Goal: Task Accomplishment & Management: Manage account settings

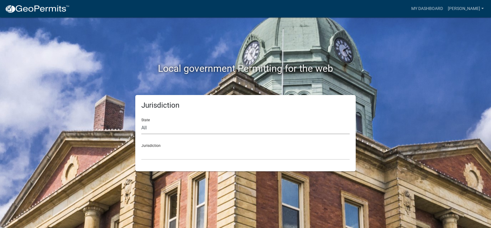
click at [148, 128] on select "All [US_STATE] [US_STATE] [US_STATE] [US_STATE] [US_STATE] [US_STATE] [US_STATE…" at bounding box center [245, 128] width 208 height 12
select select "[US_STATE]"
click at [141, 122] on select "All [US_STATE] [US_STATE] [US_STATE] [US_STATE] [US_STATE] [US_STATE] [US_STATE…" at bounding box center [245, 128] width 208 height 12
click at [157, 157] on select "[GEOGRAPHIC_DATA], [US_STATE][PERSON_NAME][GEOGRAPHIC_DATA], [US_STATE][PERSON_…" at bounding box center [245, 154] width 208 height 12
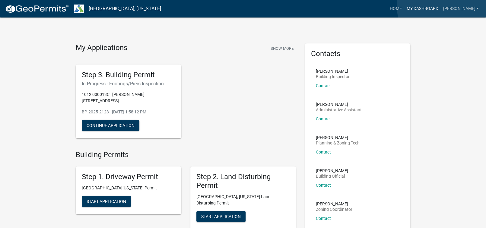
click at [434, 8] on link "My Dashboard" at bounding box center [422, 8] width 37 height 11
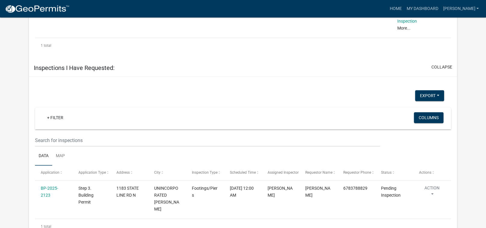
scroll to position [438, 0]
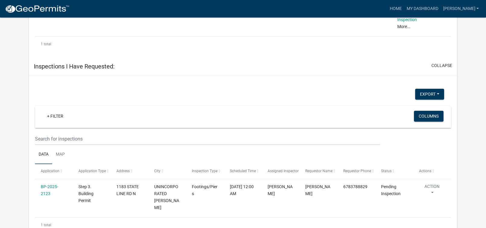
click at [218, 100] on div "Export Excel Format (.xlsx) CSV Format (.csv)" at bounding box center [239, 95] width 419 height 12
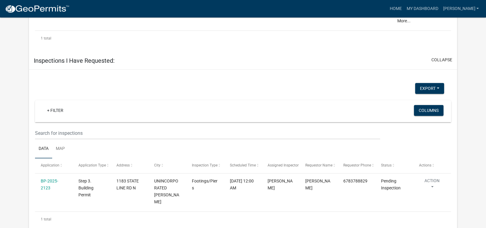
scroll to position [447, 0]
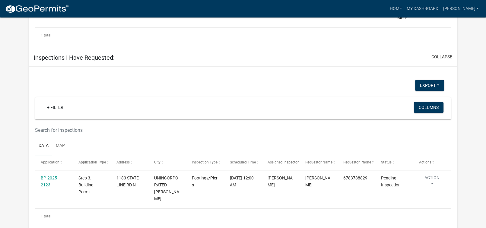
drag, startPoint x: 99, startPoint y: 84, endPoint x: 132, endPoint y: 74, distance: 34.2
click at [99, 84] on div "Export Excel Format (.xlsx) CSV Format (.csv)" at bounding box center [239, 86] width 419 height 12
click at [197, 81] on div "Export Excel Format (.xlsx) CSV Format (.csv)" at bounding box center [239, 86] width 419 height 12
